Goal: Use online tool/utility: Use online tool/utility

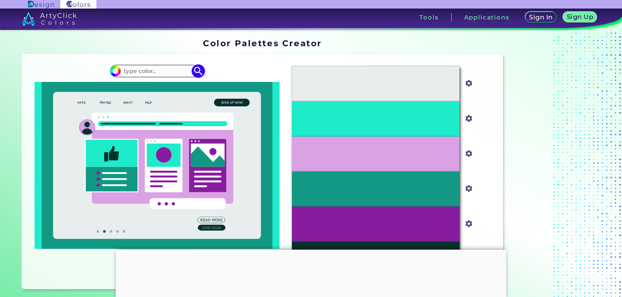
click at [142, 70] on input at bounding box center [157, 71] width 72 height 10
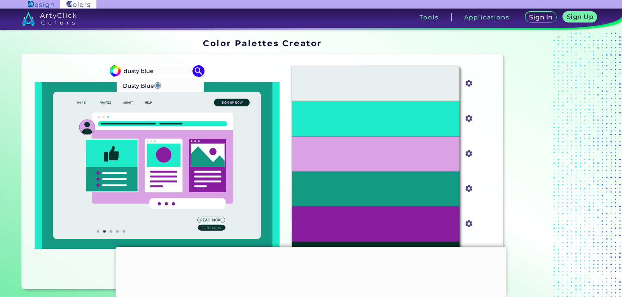
type input "dusty blue"
click at [152, 79] on p "Dusty Blue ◉" at bounding box center [142, 85] width 38 height 14
type input "#5a86ad"
type input "#5A86AD"
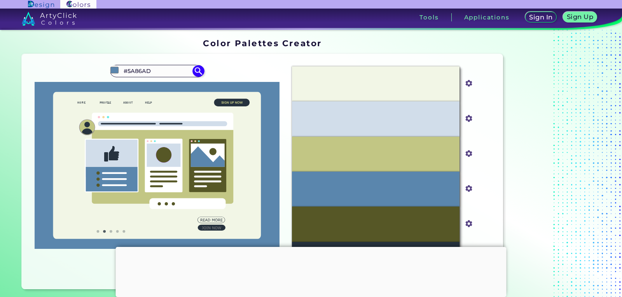
scroll to position [39, 0]
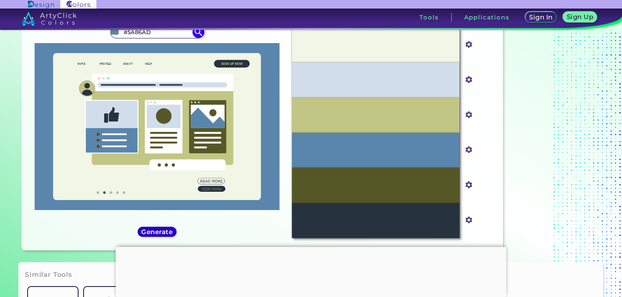
click at [167, 227] on div "Generate" at bounding box center [157, 231] width 35 height 9
click at [167, 234] on h5 "Generate" at bounding box center [157, 232] width 28 height 6
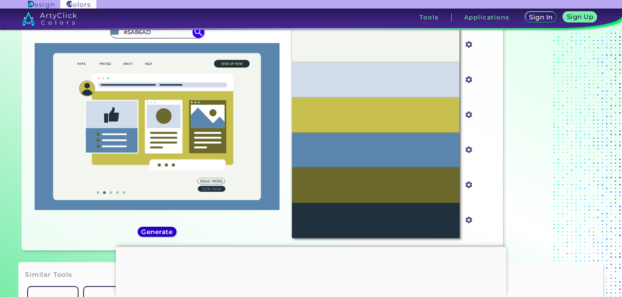
click at [156, 229] on h5 "Generate" at bounding box center [157, 232] width 28 height 6
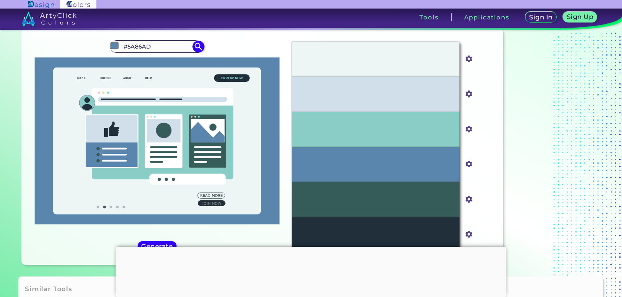
scroll to position [78, 0]
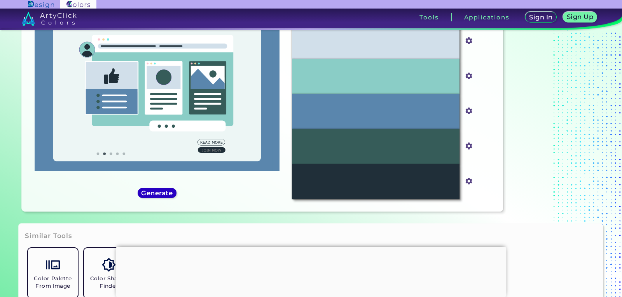
click at [166, 194] on h5 "Generate" at bounding box center [157, 193] width 28 height 6
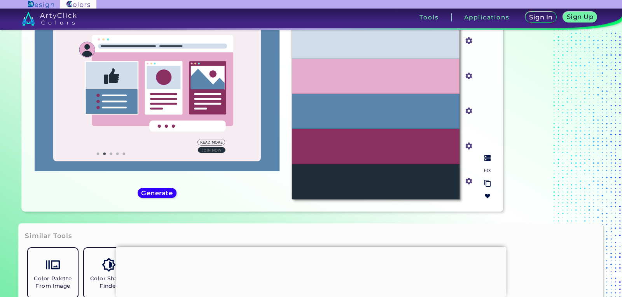
scroll to position [128, 0]
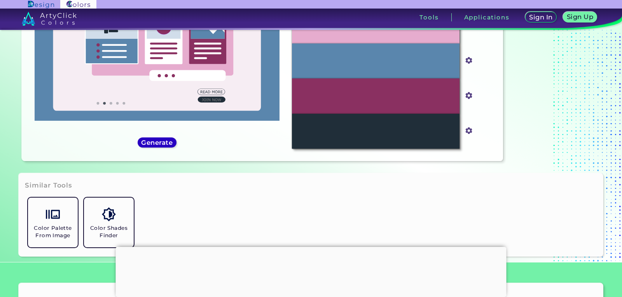
click at [168, 146] on h5 "Generate" at bounding box center [157, 143] width 28 height 6
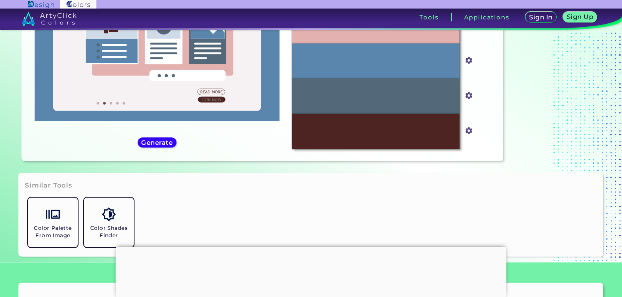
click at [308, 247] on div at bounding box center [311, 247] width 391 height 0
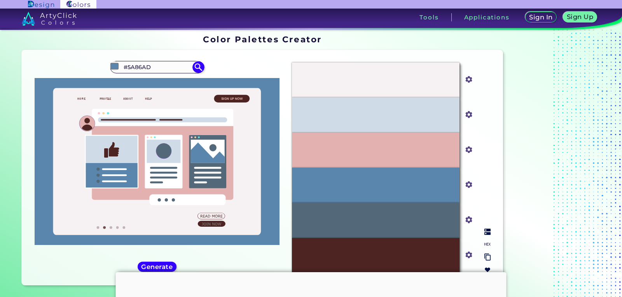
scroll to position [0, 0]
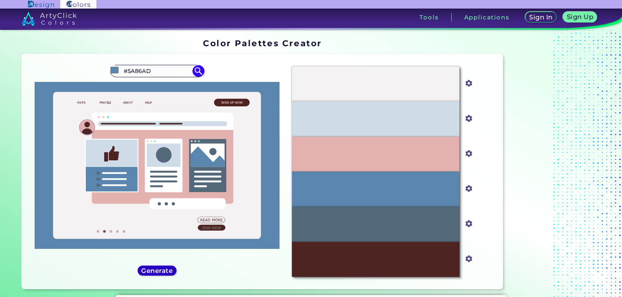
click at [161, 269] on h5 "Generate" at bounding box center [157, 271] width 28 height 6
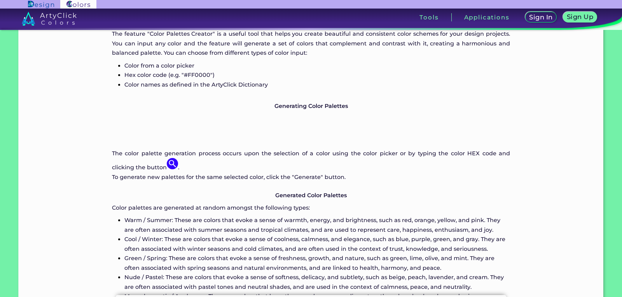
scroll to position [505, 0]
